Goal: Task Accomplishment & Management: Use online tool/utility

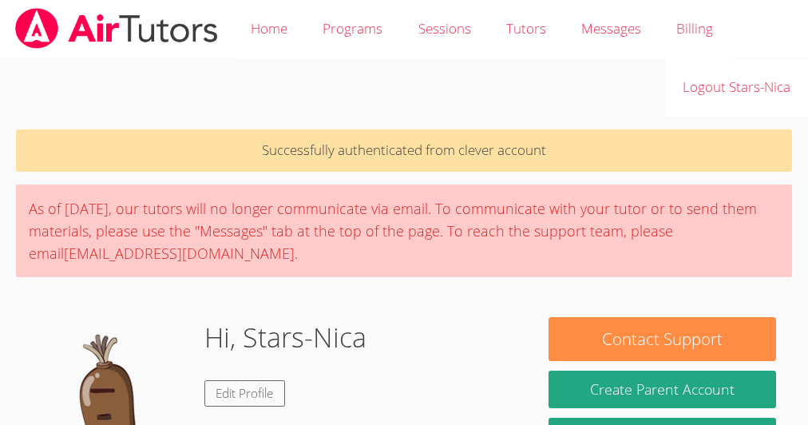
scroll to position [323, 0]
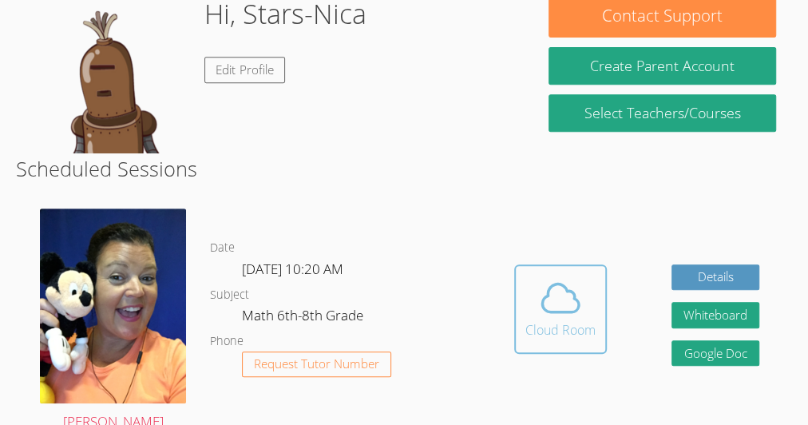
click at [540, 302] on icon at bounding box center [560, 297] width 45 height 45
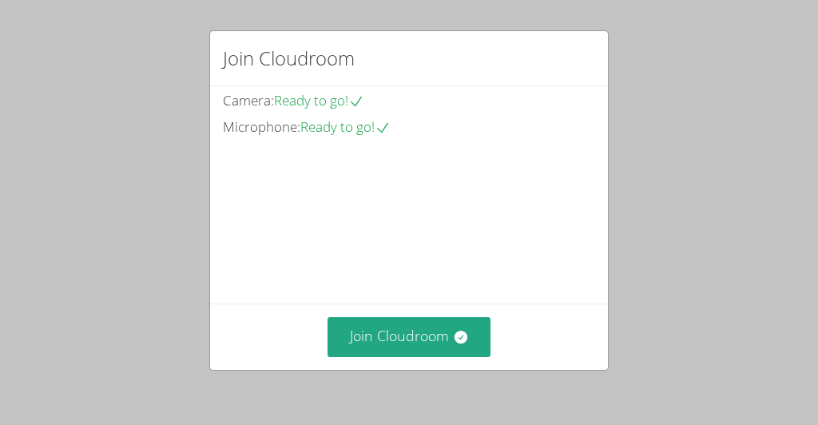
scroll to position [138, 0]
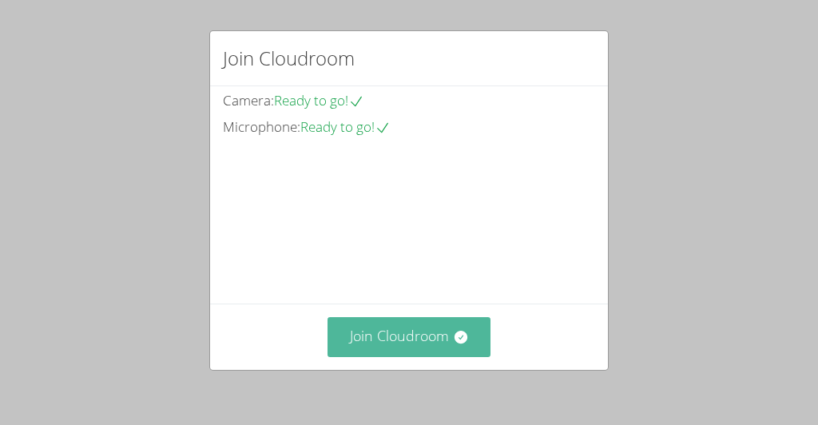
click at [371, 355] on button "Join Cloudroom" at bounding box center [409, 336] width 164 height 39
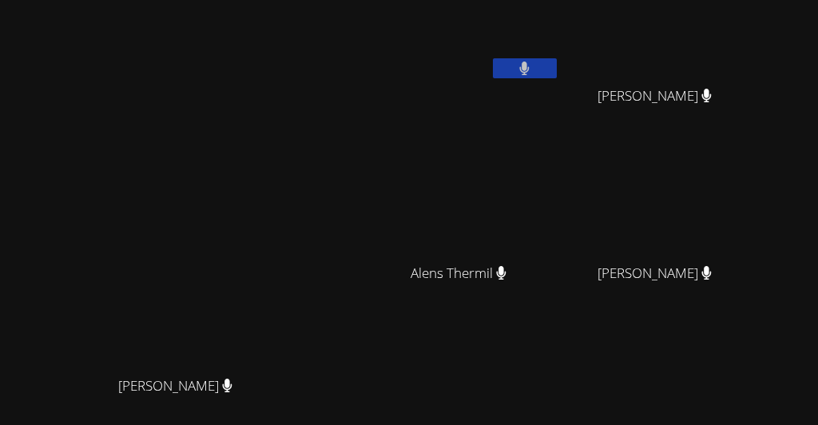
scroll to position [0, 0]
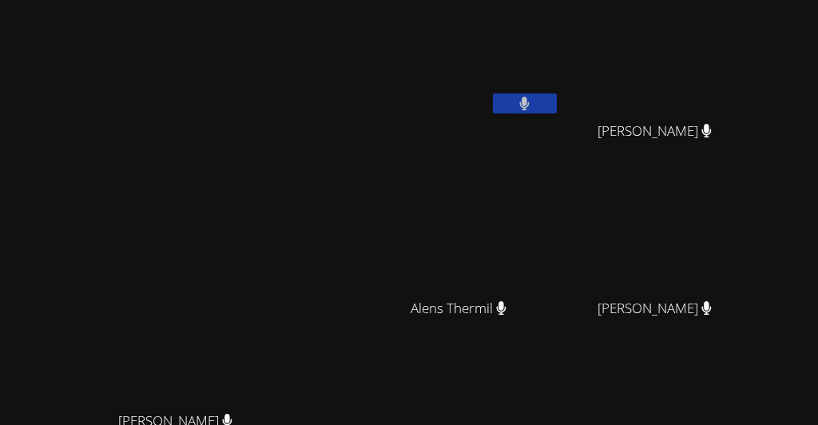
click at [524, 103] on icon at bounding box center [525, 104] width 10 height 14
click at [495, 103] on button at bounding box center [525, 103] width 64 height 20
click at [521, 103] on icon at bounding box center [524, 104] width 17 height 14
click at [541, 103] on button at bounding box center [525, 103] width 64 height 20
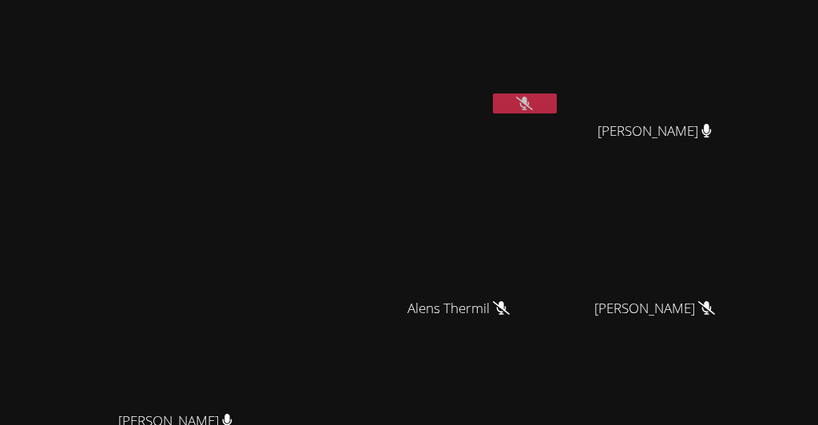
click at [516, 101] on icon at bounding box center [524, 104] width 17 height 14
click at [509, 101] on button at bounding box center [525, 103] width 64 height 20
click at [756, 395] on div "Stars-Nica Germeus Guervensley Charles Guervensley Charles Alens Thermil Alens …" at bounding box center [563, 268] width 386 height 525
click at [742, 346] on div "Stars-Nica Germeus Guervensley Charles Guervensley Charles Alens Thermil Alens …" at bounding box center [563, 268] width 386 height 525
click at [703, 324] on div "Kayla Villarson" at bounding box center [661, 323] width 190 height 64
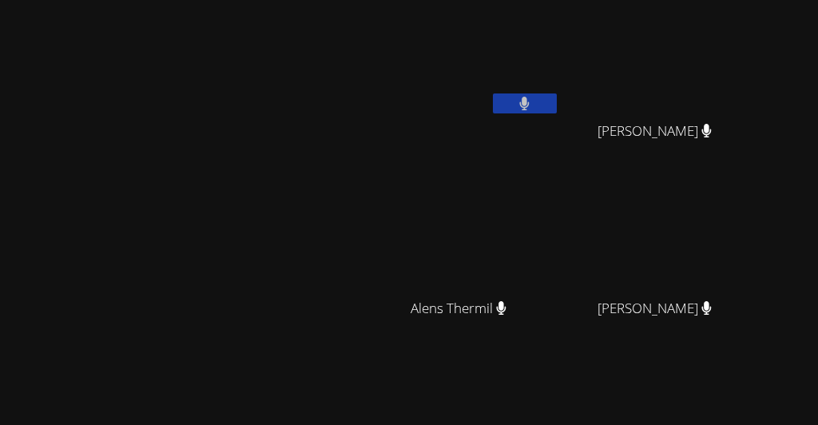
click at [756, 416] on div "Stars-Nica Germeus Guervensley Charles Guervensley Charles Alens Thermil Alens …" at bounding box center [563, 268] width 386 height 525
click at [533, 102] on icon at bounding box center [524, 104] width 17 height 14
click at [557, 99] on button at bounding box center [525, 103] width 64 height 20
click at [672, 393] on div "Stars-Nica Germeus Guervensley Charles Guervensley Charles Alens Thermil Alens …" at bounding box center [563, 268] width 386 height 525
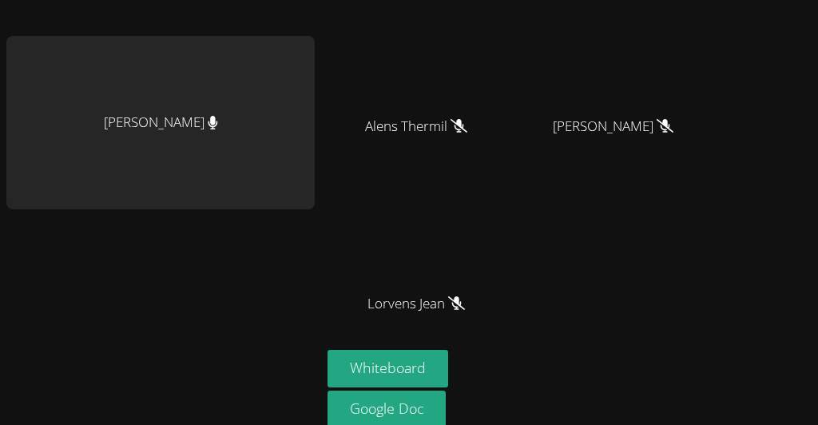
scroll to position [181, 0]
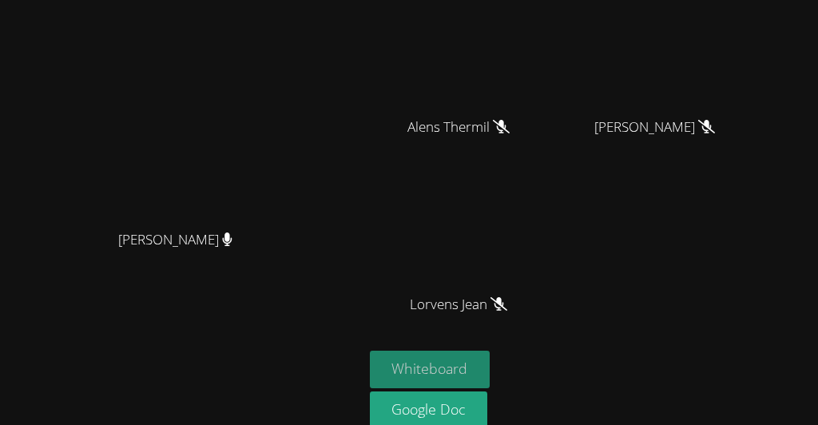
click at [397, 369] on button "Whiteboard" at bounding box center [430, 370] width 121 height 38
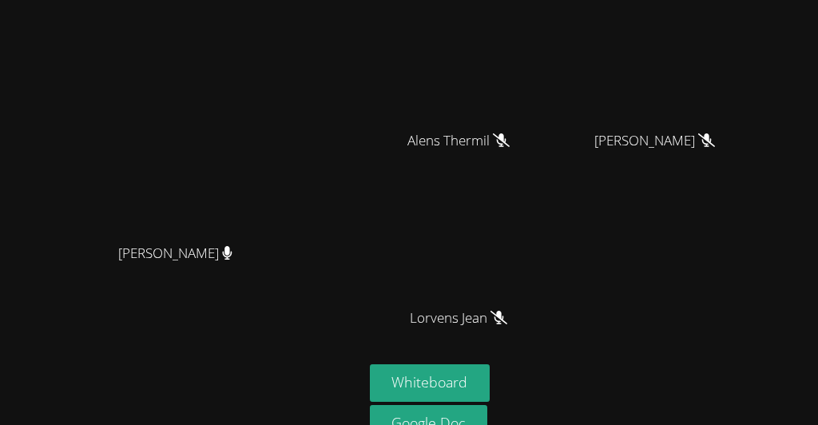
scroll to position [0, 0]
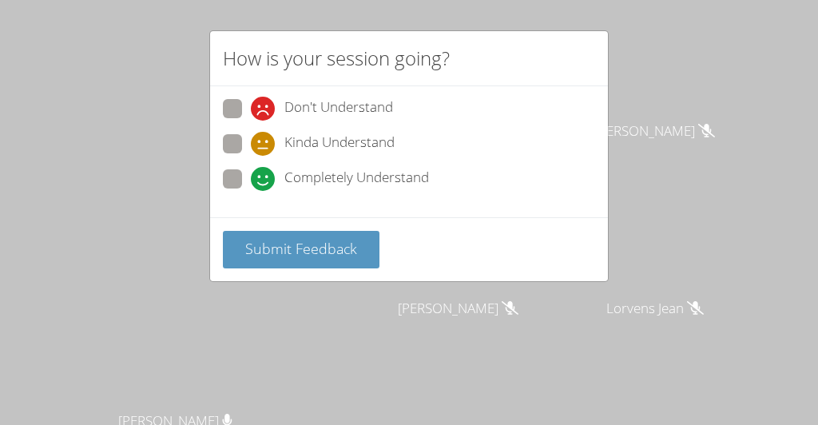
click at [323, 167] on span "Completely Understand" at bounding box center [356, 179] width 145 height 24
click at [264, 169] on input "Completely Understand" at bounding box center [258, 176] width 14 height 14
radio input "true"
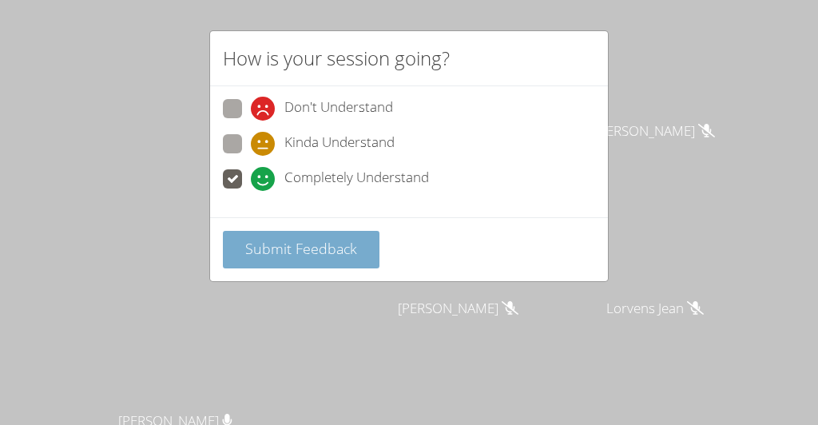
click at [331, 232] on button "Submit Feedback" at bounding box center [301, 250] width 157 height 38
